Goal: Transaction & Acquisition: Purchase product/service

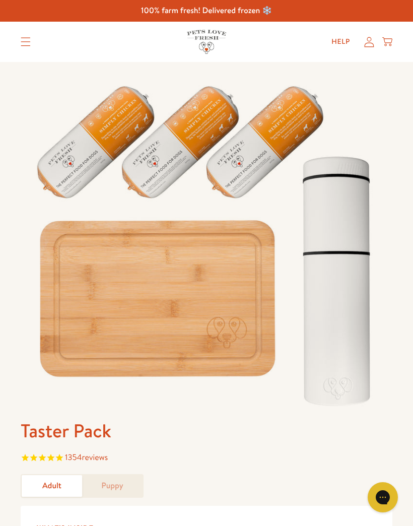
click at [24, 47] on summary "Translation missing: en.sections.header.menu" at bounding box center [26, 41] width 26 height 25
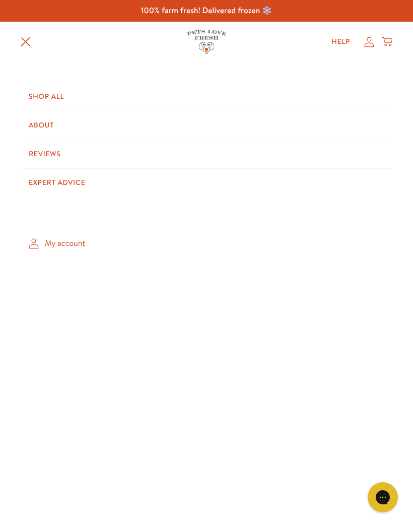
click at [43, 101] on link "Shop All" at bounding box center [207, 97] width 372 height 28
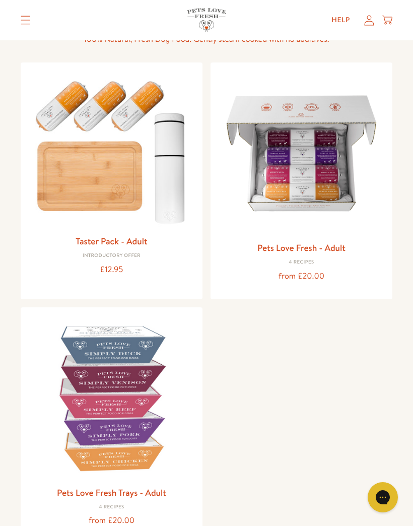
scroll to position [86, 0]
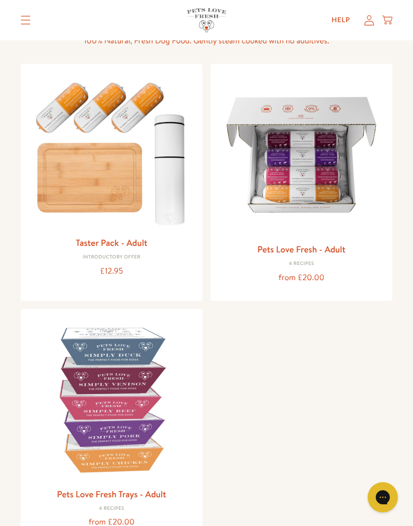
click at [95, 403] on img at bounding box center [112, 400] width 166 height 166
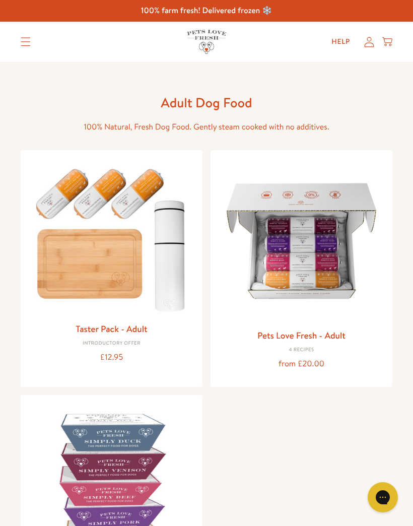
scroll to position [130, 0]
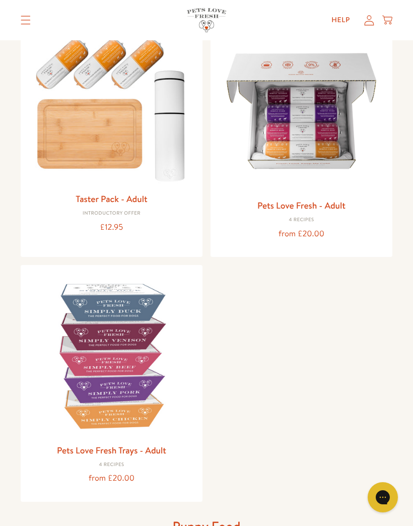
click at [284, 135] on img at bounding box center [302, 111] width 166 height 166
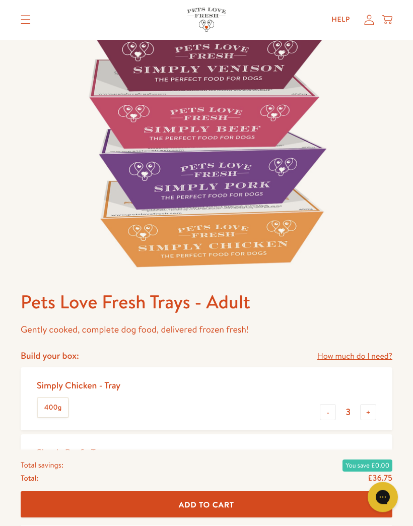
scroll to position [145, 0]
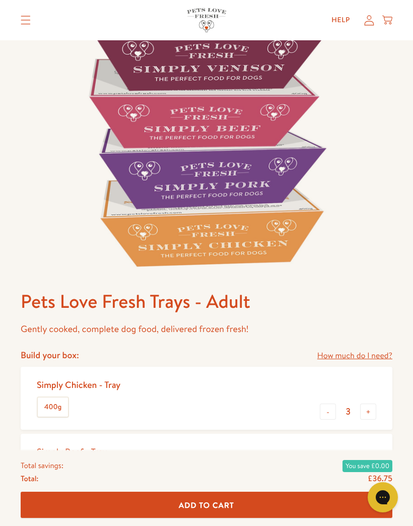
click at [377, 357] on link "How much do I need?" at bounding box center [354, 356] width 75 height 14
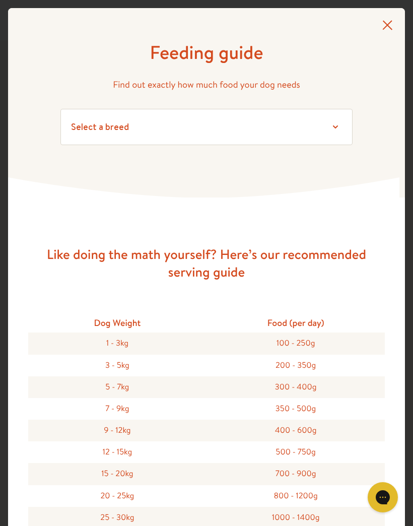
click at [77, 428] on div "9 - 12kg" at bounding box center [117, 431] width 178 height 22
click at [79, 429] on div "9 - 12kg" at bounding box center [117, 431] width 178 height 22
click at [387, 27] on icon at bounding box center [387, 25] width 11 height 10
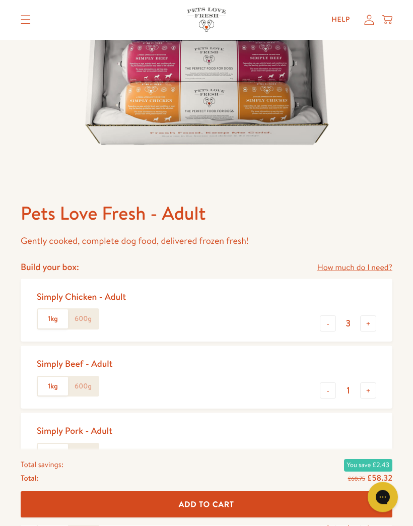
scroll to position [233, 0]
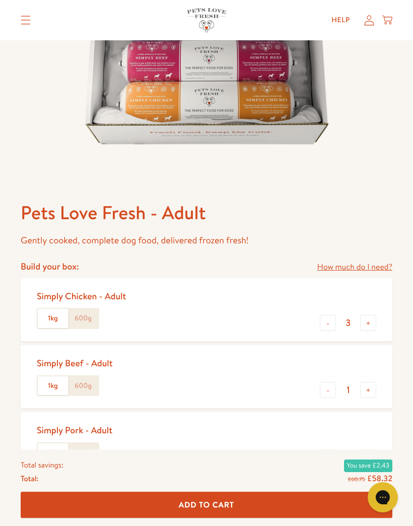
click at [49, 320] on label "1kg" at bounding box center [53, 318] width 30 height 19
click at [0, 0] on input "1kg" at bounding box center [0, 0] width 0 height 0
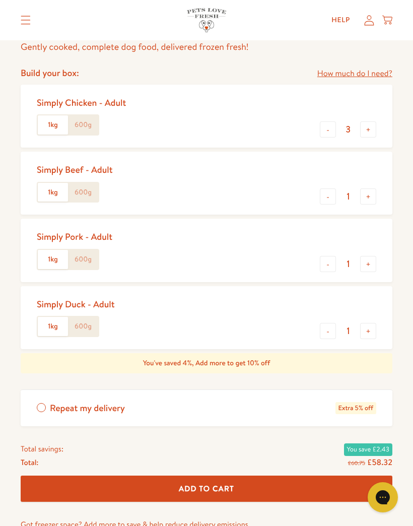
scroll to position [430, 0]
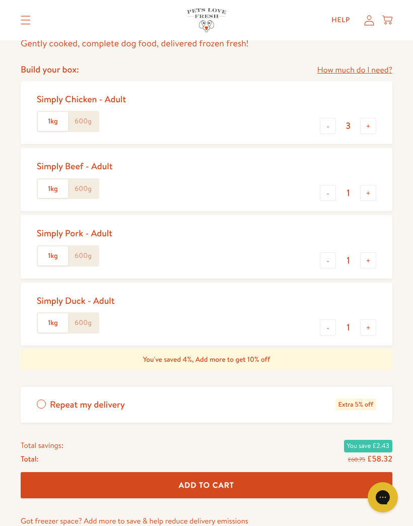
click at [43, 115] on label "1kg" at bounding box center [53, 121] width 30 height 19
click at [0, 0] on input "1kg" at bounding box center [0, 0] width 0 height 0
click at [47, 182] on label "1kg" at bounding box center [53, 188] width 30 height 19
click at [0, 0] on input "1kg" at bounding box center [0, 0] width 0 height 0
click at [48, 251] on label "1kg" at bounding box center [53, 255] width 30 height 19
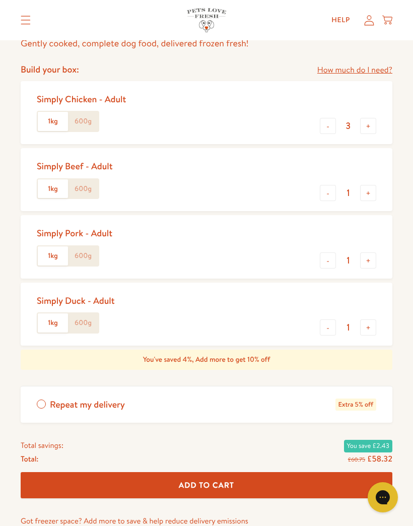
click at [0, 0] on input "1kg" at bounding box center [0, 0] width 0 height 0
click at [42, 316] on label "1kg" at bounding box center [53, 322] width 30 height 19
click at [0, 0] on input "1kg" at bounding box center [0, 0] width 0 height 0
click at [200, 481] on span "Add To Cart" at bounding box center [206, 485] width 55 height 11
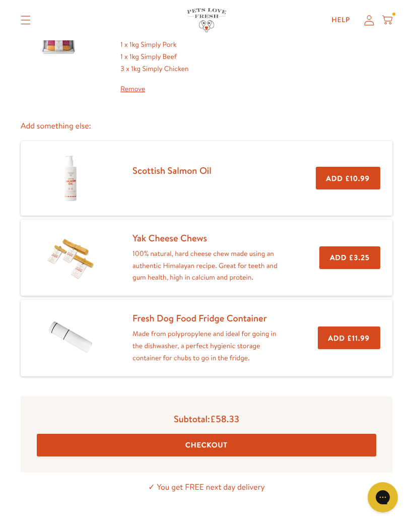
scroll to position [124, 0]
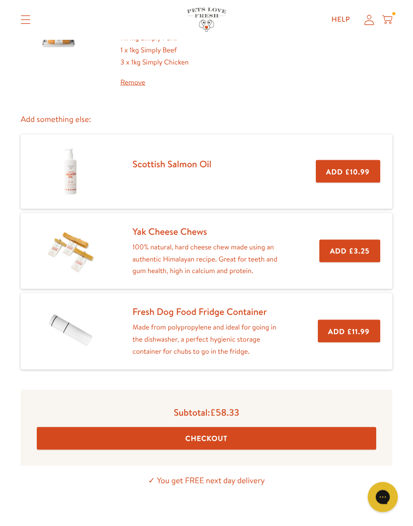
click at [152, 430] on button "Checkout" at bounding box center [207, 438] width 340 height 23
